Goal: Task Accomplishment & Management: Manage account settings

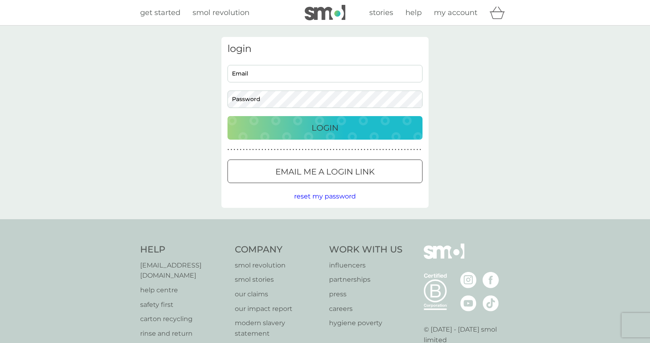
click at [318, 75] on input "Email" at bounding box center [324, 73] width 195 height 17
type input "[EMAIL_ADDRESS][DOMAIN_NAME]"
click at [227, 116] on button "Login" at bounding box center [324, 128] width 195 height 24
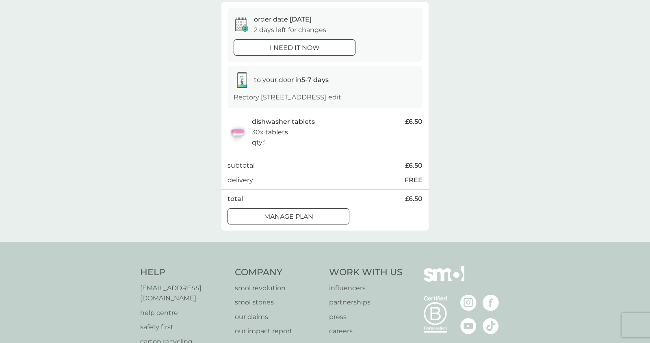
scroll to position [74, 0]
click at [298, 215] on div at bounding box center [298, 215] width 0 height 0
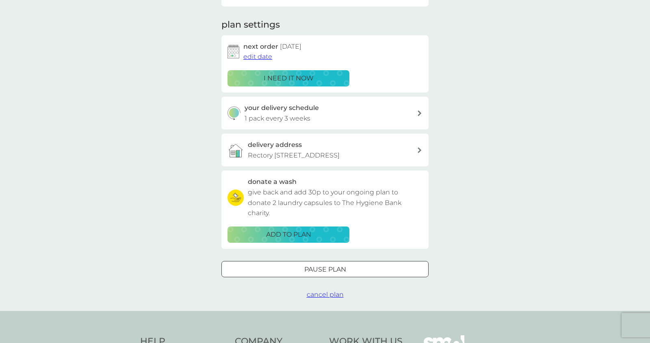
scroll to position [103, 0]
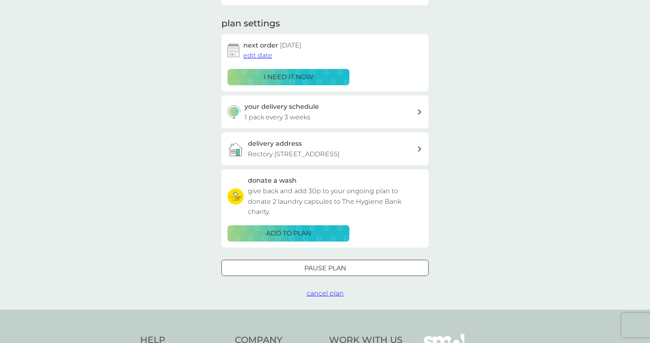
click at [326, 297] on span "cancel plan" at bounding box center [325, 294] width 37 height 8
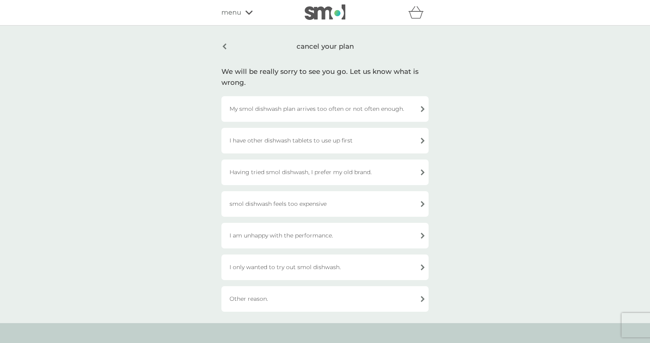
click at [421, 175] on div "Having tried smol dishwash, I prefer my old brand." at bounding box center [324, 173] width 207 height 26
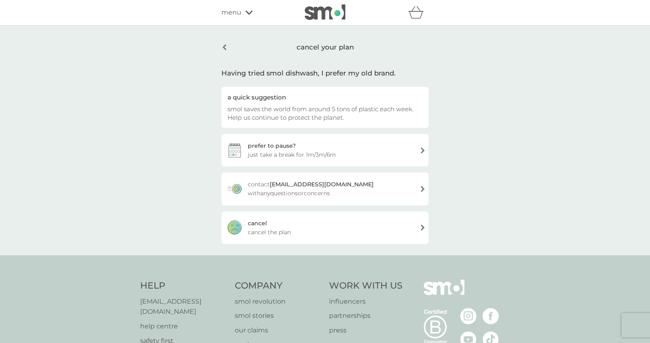
click at [405, 224] on div "cancel cancel the plan" at bounding box center [324, 228] width 207 height 32
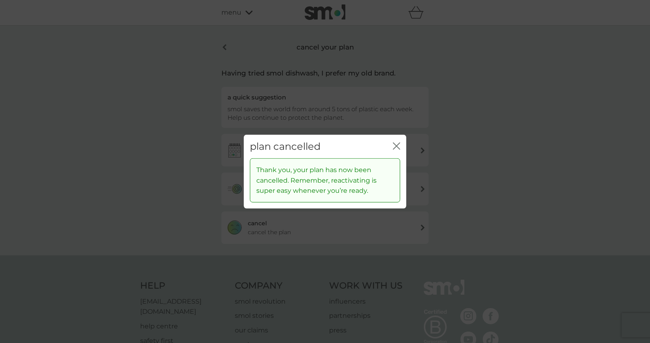
click at [397, 149] on icon "close" at bounding box center [396, 145] width 7 height 7
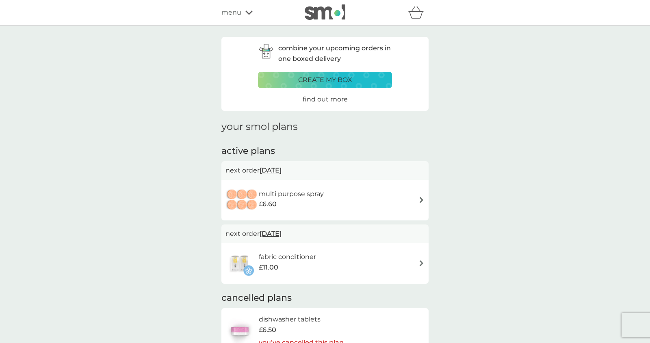
click at [324, 199] on div "multi purpose spray £6.60" at bounding box center [295, 200] width 73 height 23
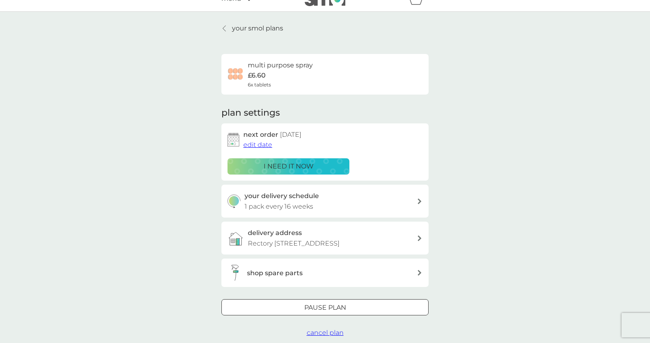
scroll to position [32, 0]
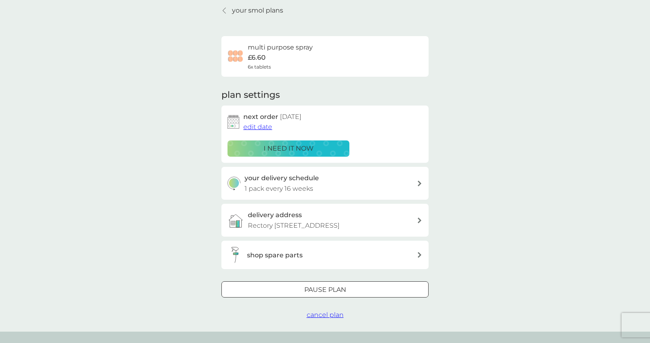
click at [327, 319] on span "cancel plan" at bounding box center [325, 315] width 37 height 8
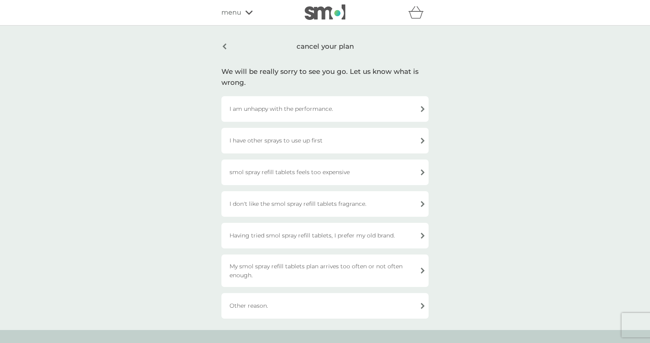
click at [382, 137] on div "I have other sprays to use up first" at bounding box center [324, 141] width 207 height 26
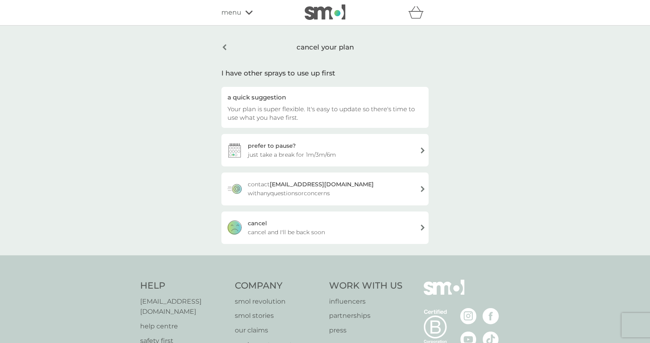
click at [359, 234] on div "cancel cancel and I'll be back soon" at bounding box center [324, 228] width 207 height 32
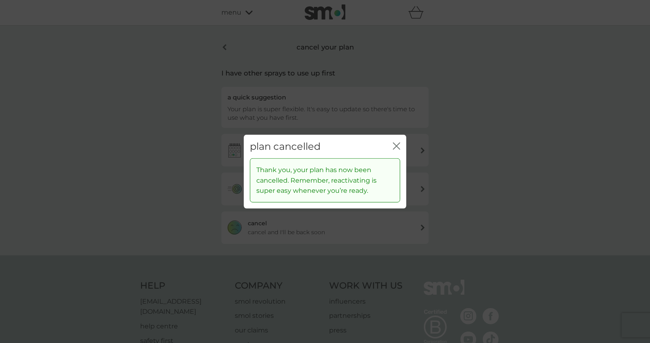
click at [400, 149] on icon "close" at bounding box center [396, 145] width 7 height 7
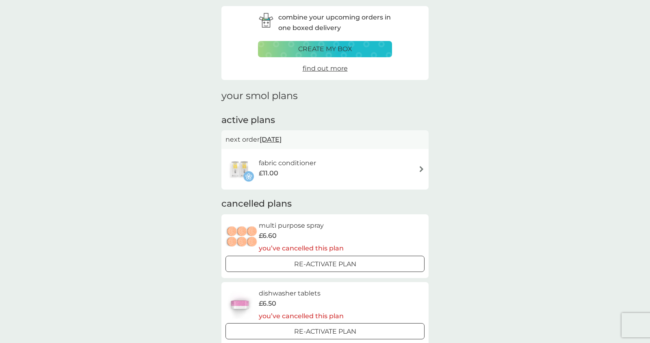
scroll to position [25, 0]
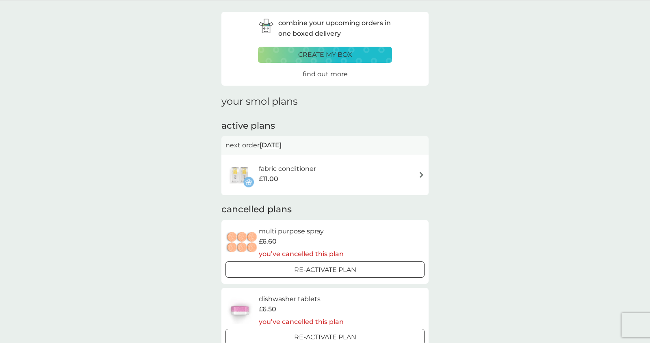
click at [371, 180] on div "fabric conditioner £11.00" at bounding box center [324, 175] width 199 height 28
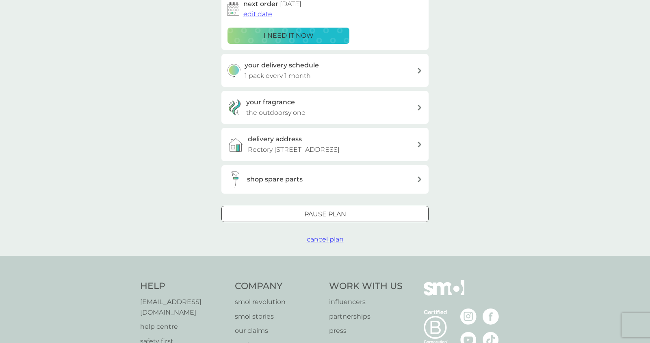
scroll to position [145, 0]
click at [331, 243] on span "cancel plan" at bounding box center [325, 239] width 37 height 8
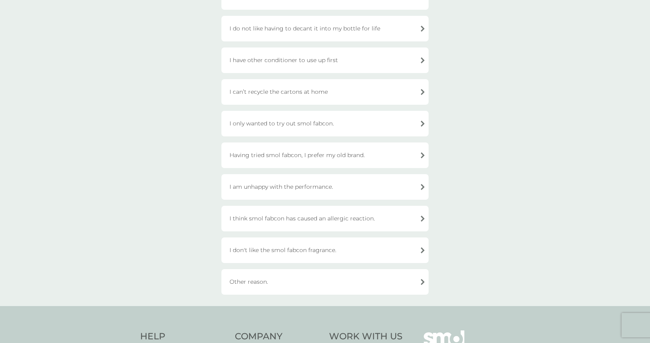
scroll to position [151, 0]
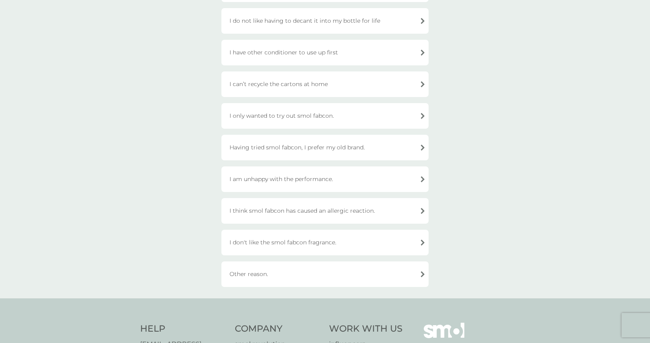
click at [365, 151] on div "Having tried smol fabcon, I prefer my old brand." at bounding box center [324, 148] width 207 height 26
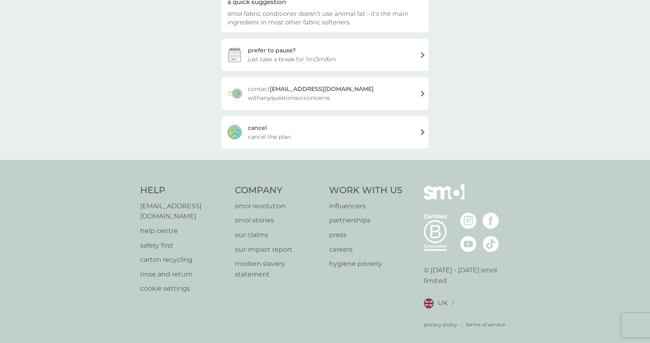
click at [357, 137] on div "cancel cancel the plan" at bounding box center [324, 132] width 207 height 32
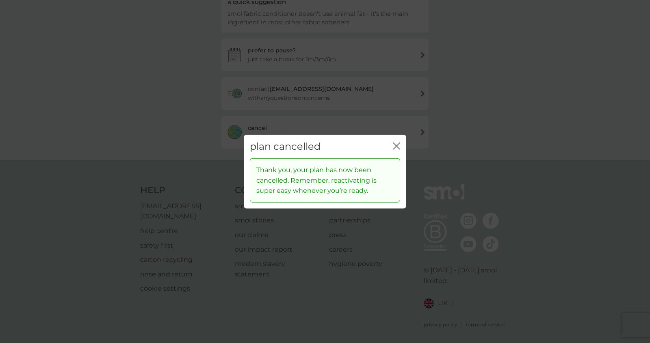
click at [398, 147] on icon "close" at bounding box center [396, 145] width 7 height 7
